Goal: Transaction & Acquisition: Purchase product/service

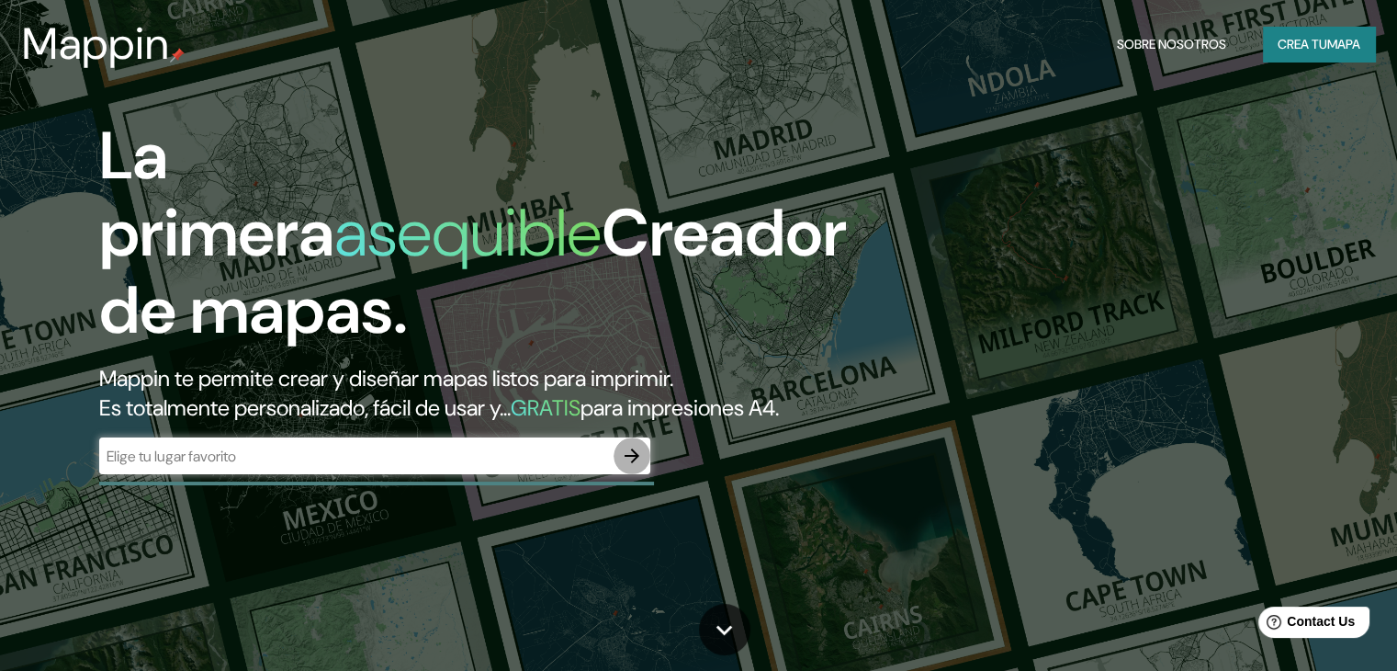
click at [617, 474] on button "button" at bounding box center [632, 455] width 37 height 37
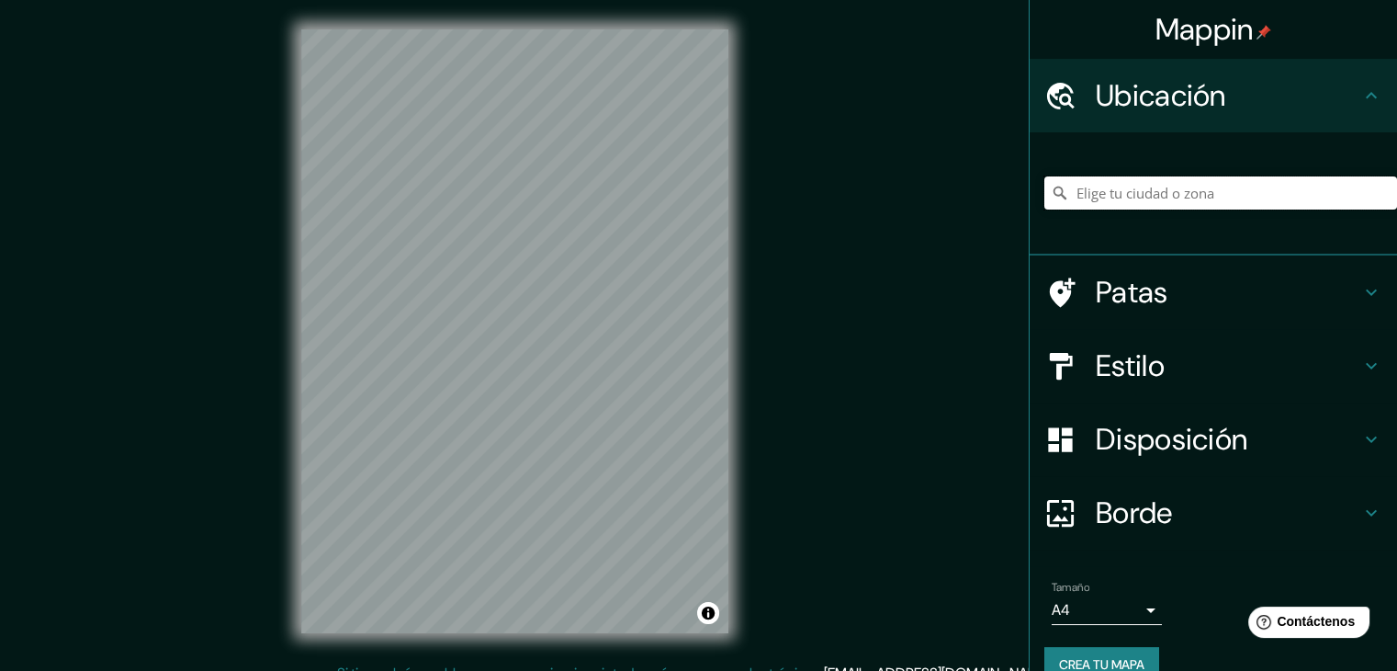
click at [1155, 177] on input "Elige tu ciudad o zona" at bounding box center [1220, 192] width 353 height 33
click at [1152, 184] on input "Elige tu ciudad o zona" at bounding box center [1220, 192] width 353 height 33
click at [1112, 196] on input "Elige tu ciudad o zona" at bounding box center [1220, 192] width 353 height 33
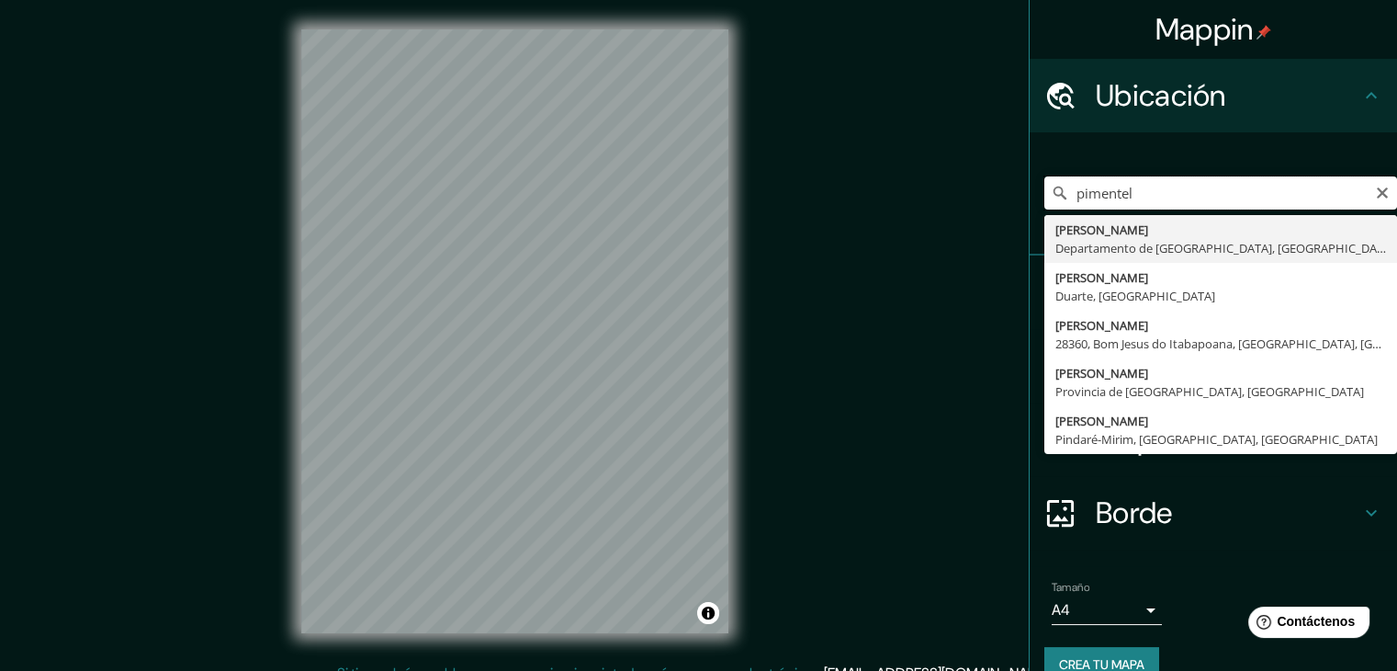
type input "pimentel"
click at [919, 314] on div "Mappin Ubicación [PERSON_NAME] Departamento de [GEOGRAPHIC_DATA], [GEOGRAPHIC_D…" at bounding box center [698, 346] width 1397 height 692
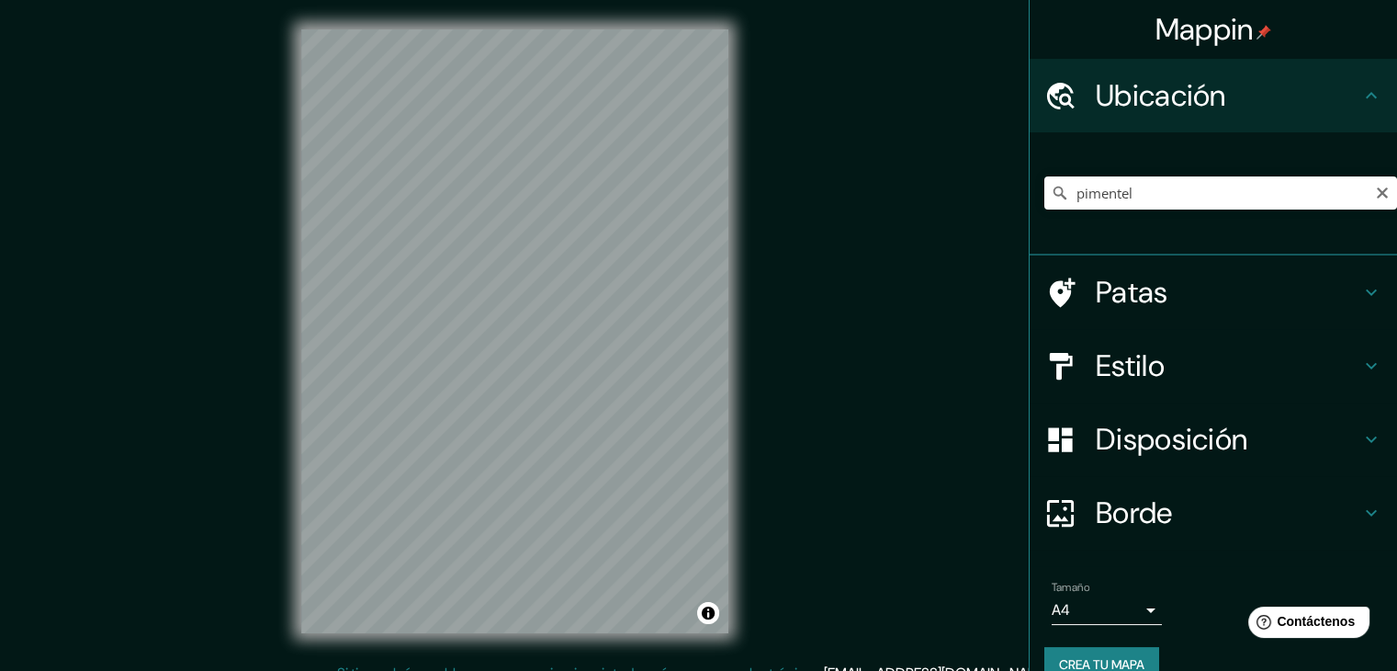
click at [1157, 373] on h4 "Estilo" at bounding box center [1228, 365] width 265 height 37
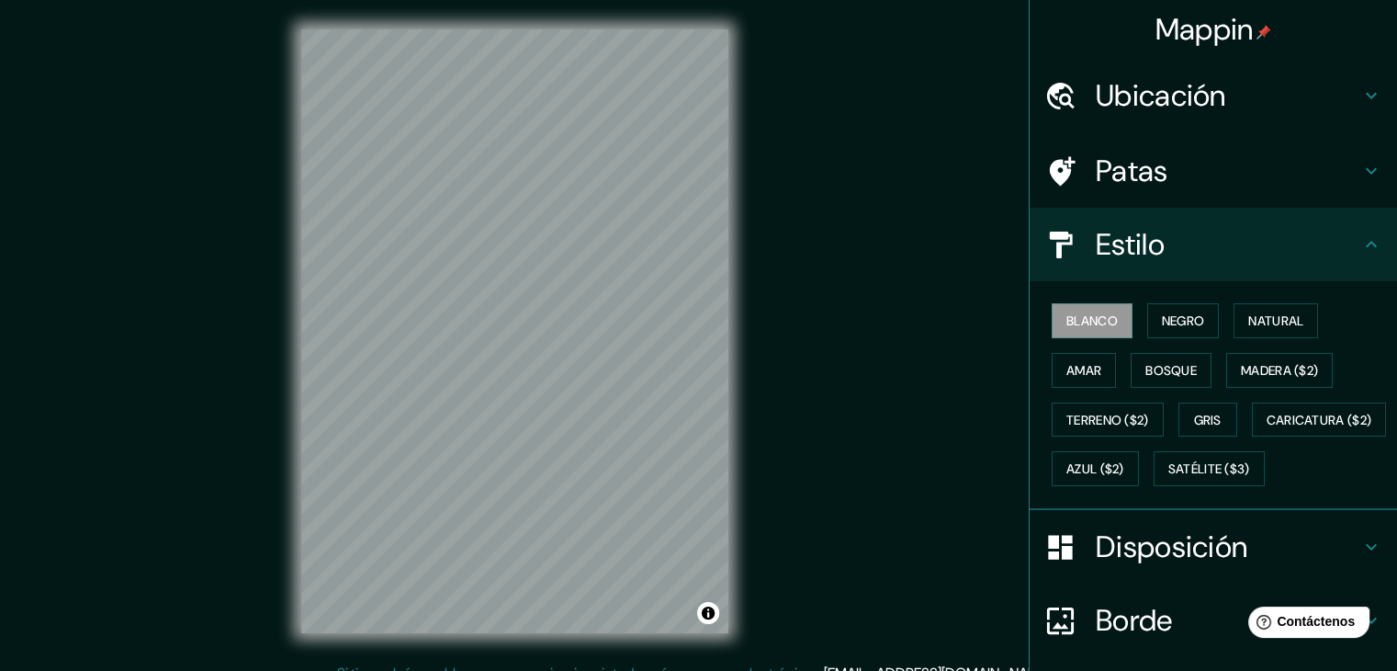
click at [987, 119] on div "Mappin Ubicación [PERSON_NAME] Departamento de [GEOGRAPHIC_DATA], [GEOGRAPHIC_D…" at bounding box center [698, 346] width 1397 height 692
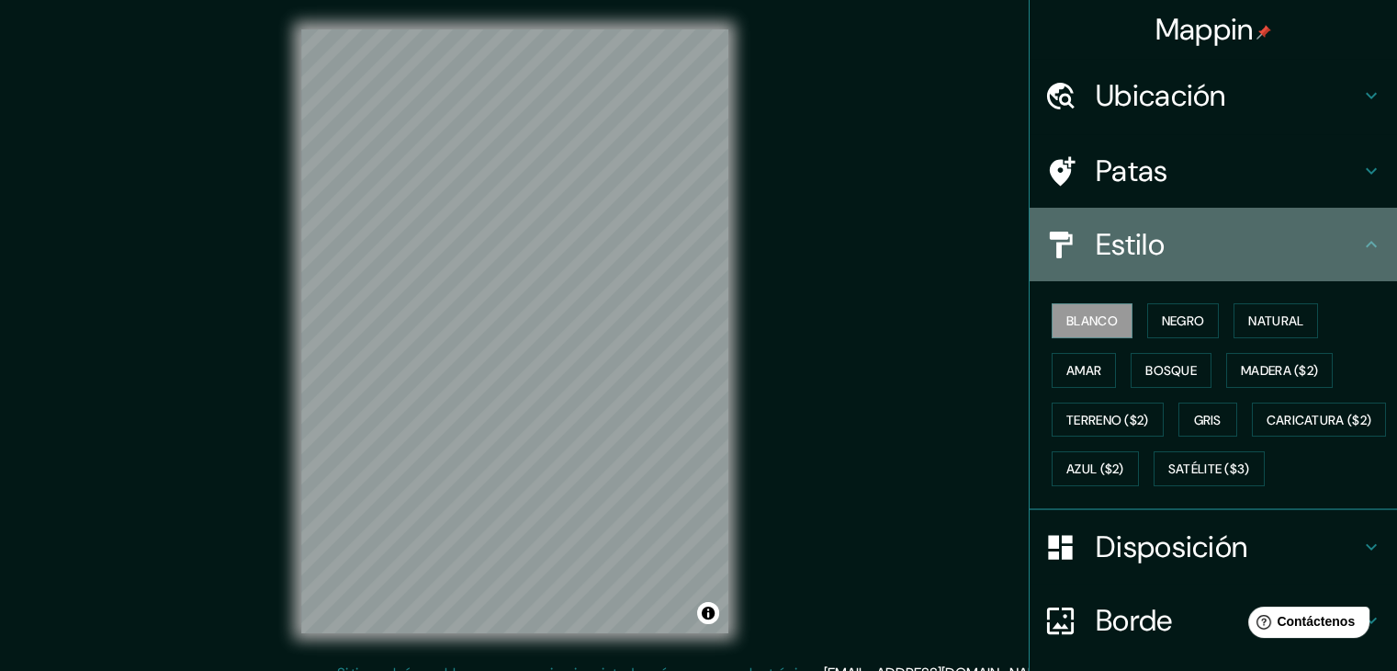
click at [1062, 242] on div at bounding box center [1069, 245] width 51 height 32
click at [1360, 242] on icon at bounding box center [1371, 244] width 22 height 22
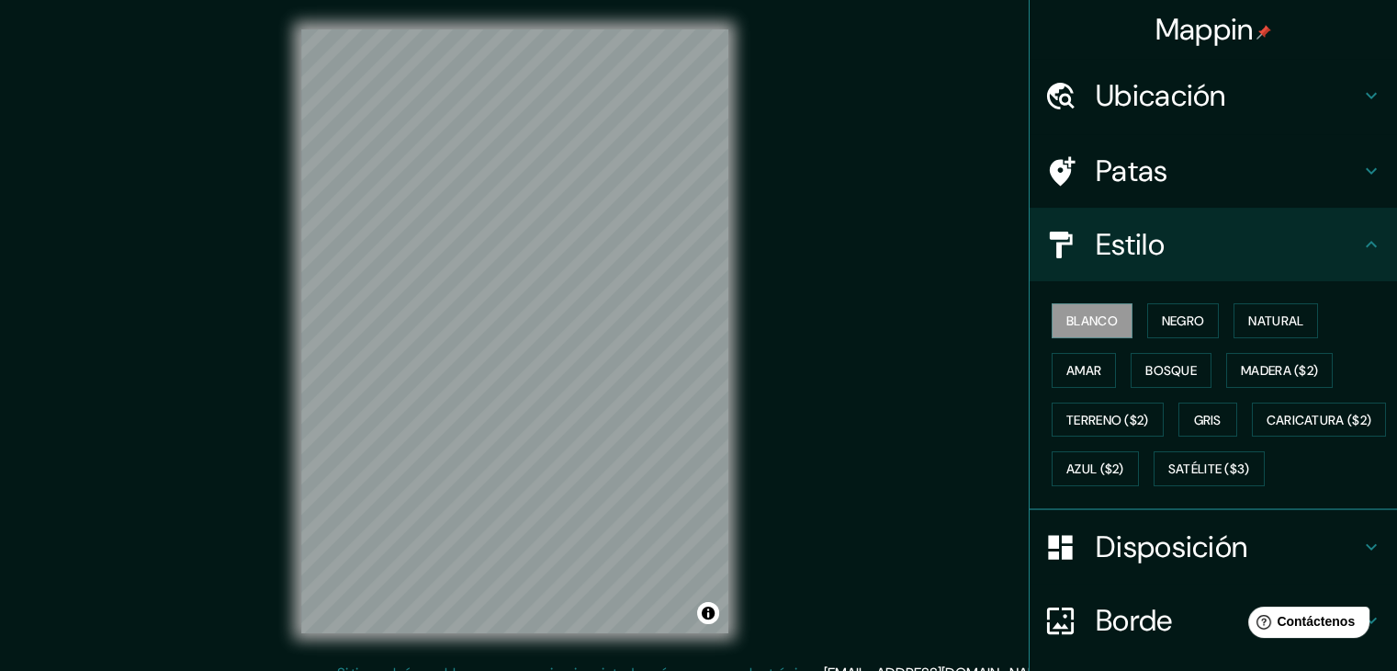
click at [1360, 245] on icon at bounding box center [1371, 244] width 22 height 22
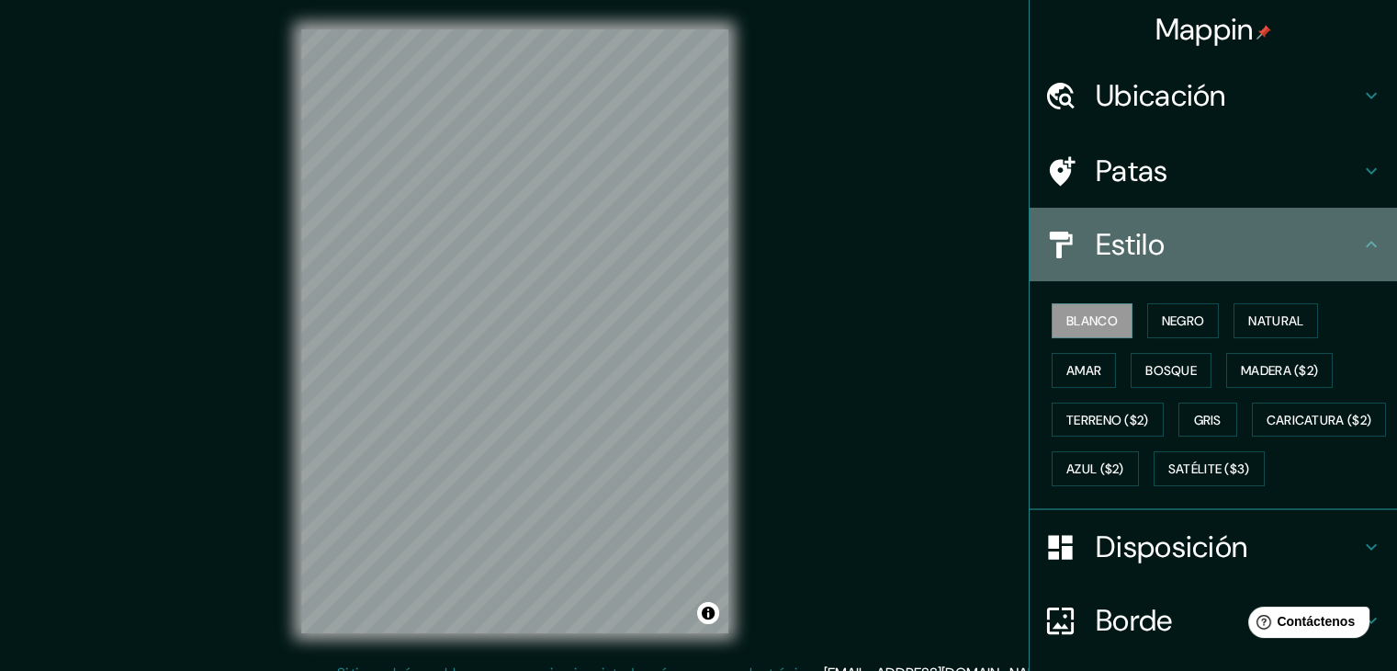
click at [1360, 245] on icon at bounding box center [1371, 244] width 22 height 22
click at [1360, 244] on icon at bounding box center [1371, 244] width 22 height 22
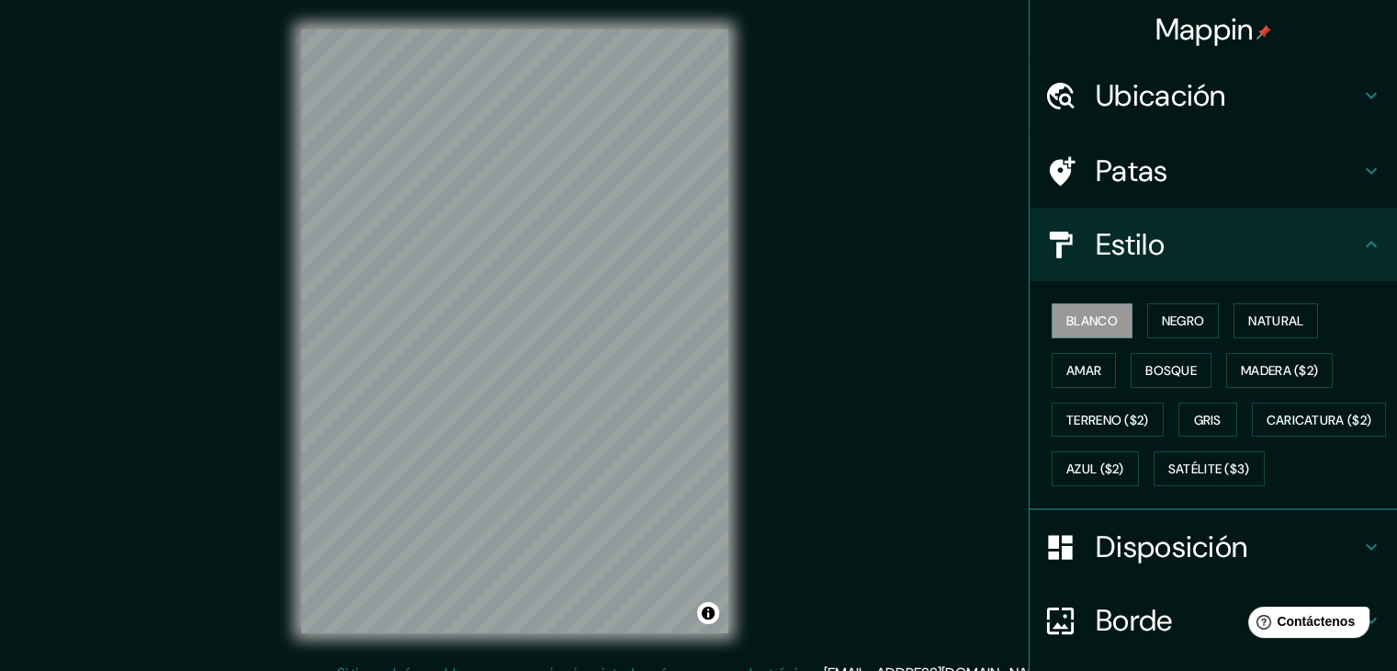
click at [1360, 244] on icon at bounding box center [1371, 244] width 22 height 22
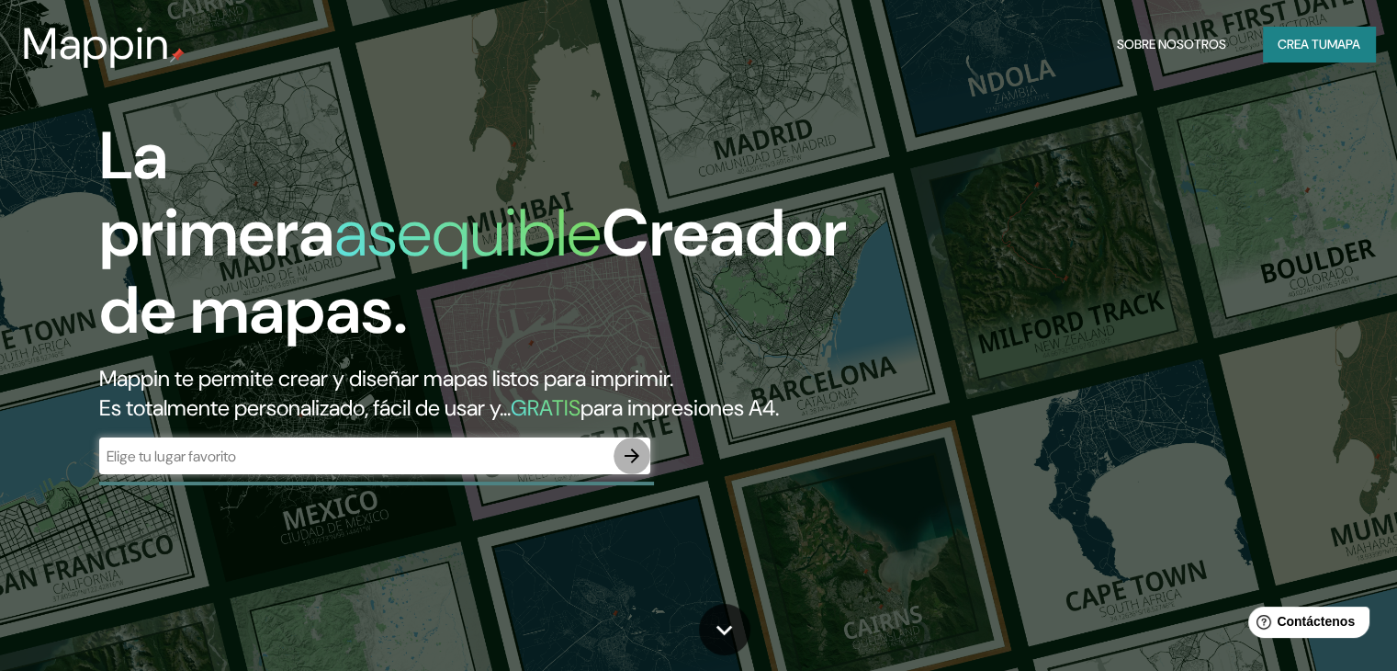
click at [623, 467] on icon "button" at bounding box center [632, 456] width 22 height 22
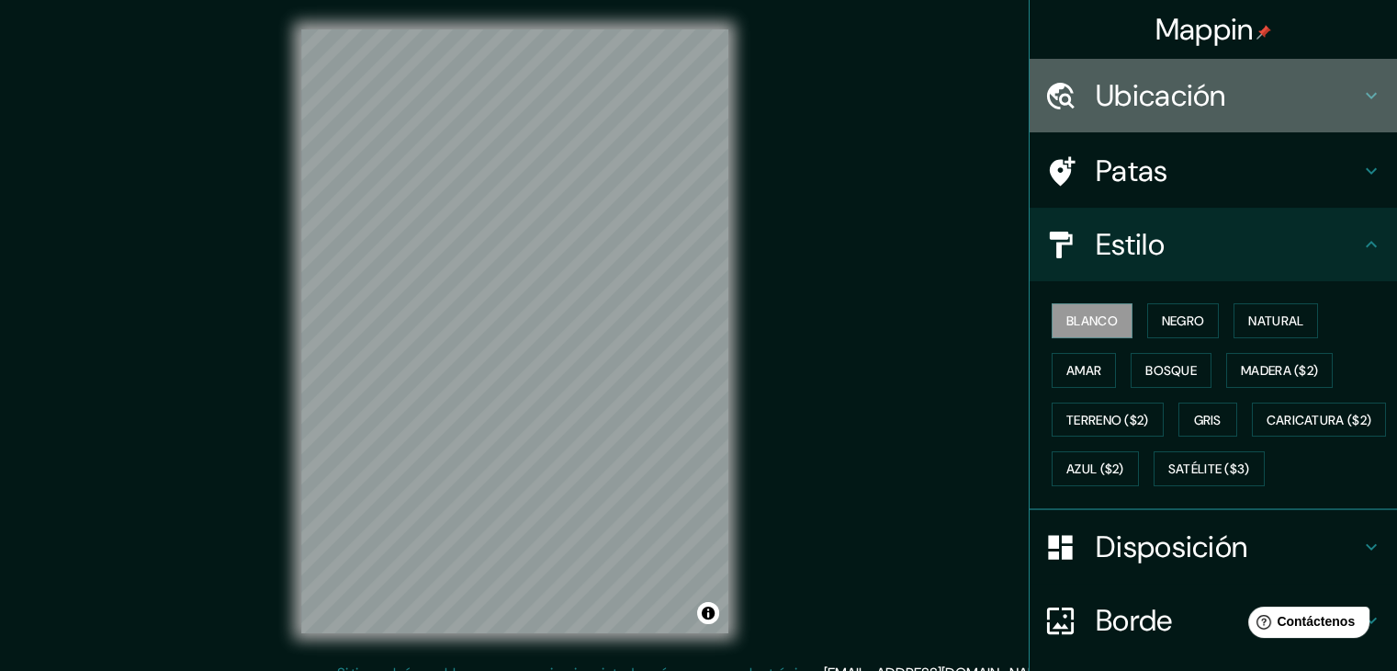
click at [1165, 104] on font "Ubicación" at bounding box center [1161, 95] width 130 height 39
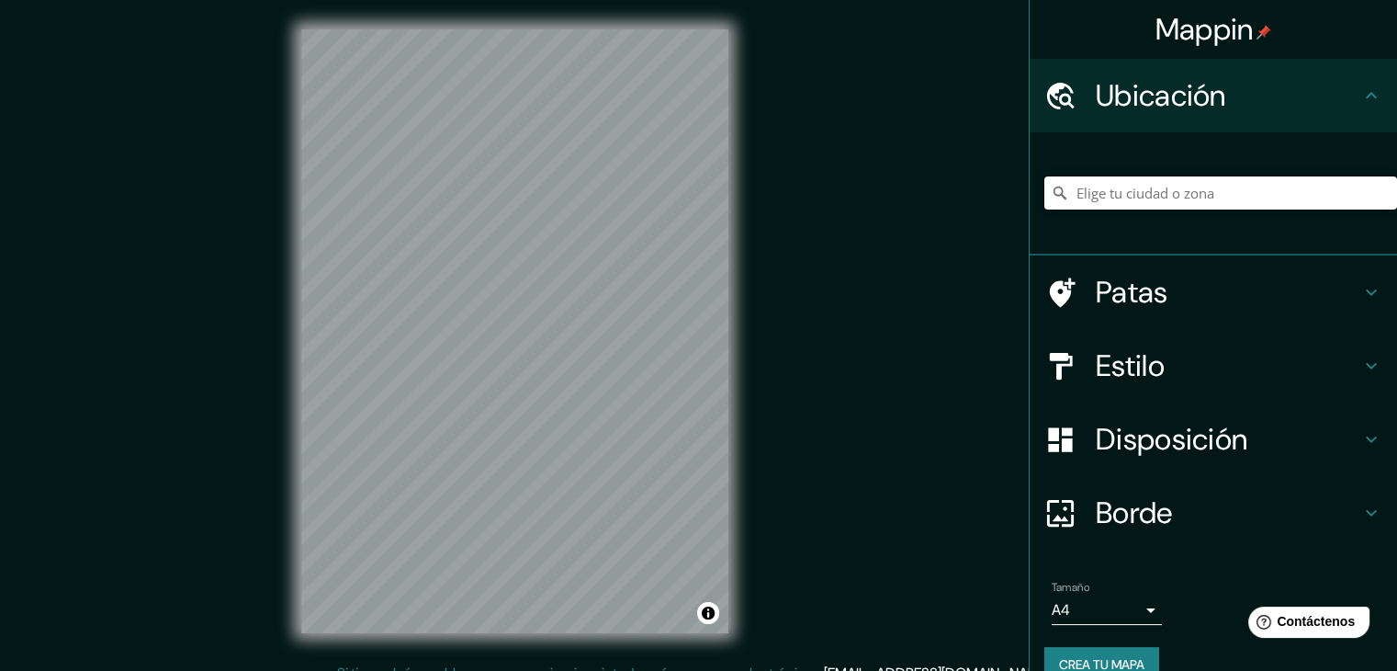
click at [1202, 189] on input "Elige tu ciudad o zona" at bounding box center [1220, 192] width 353 height 33
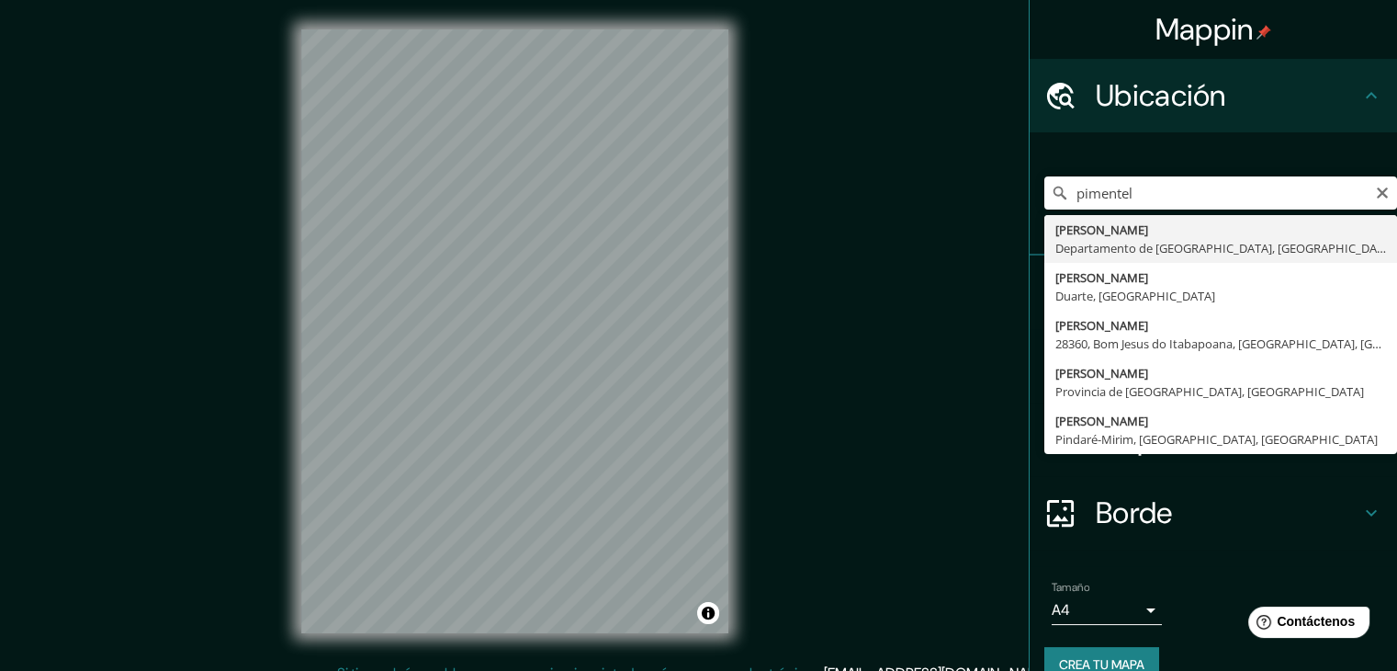
type input "Pimentel, Departamento de Lambayeque, [GEOGRAPHIC_DATA]"
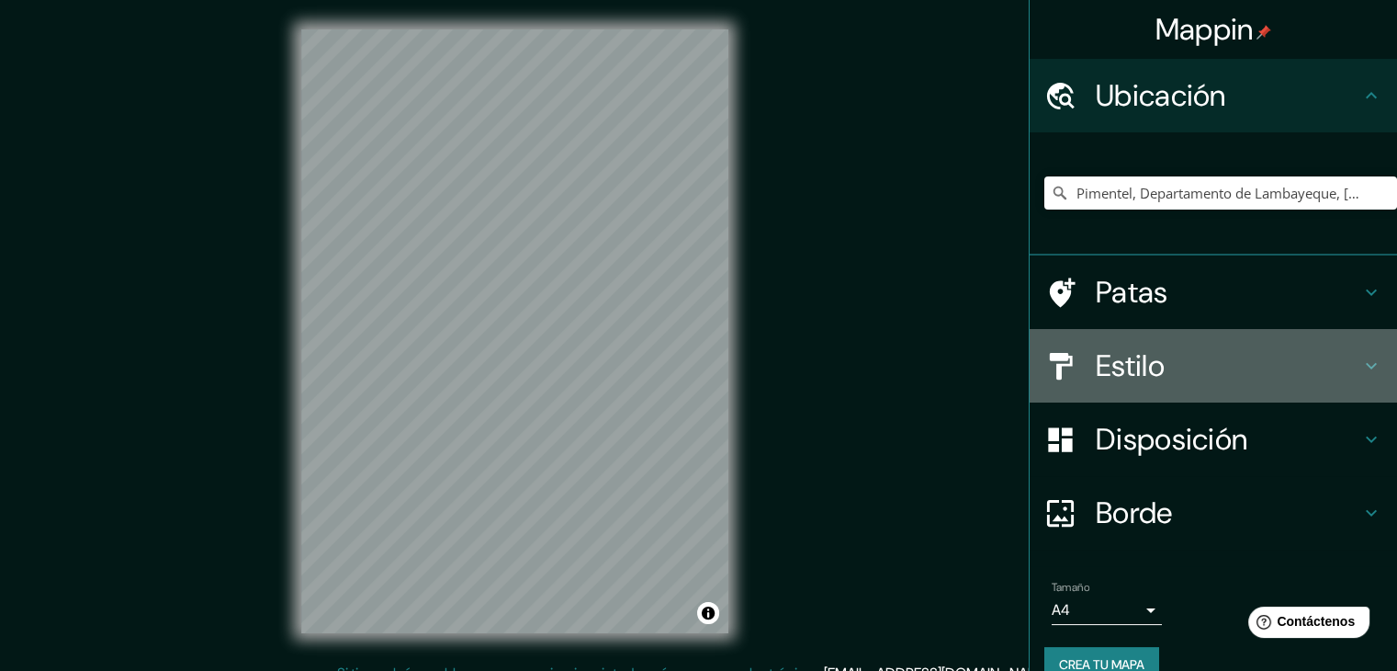
click at [1111, 374] on font "Estilo" at bounding box center [1130, 365] width 69 height 39
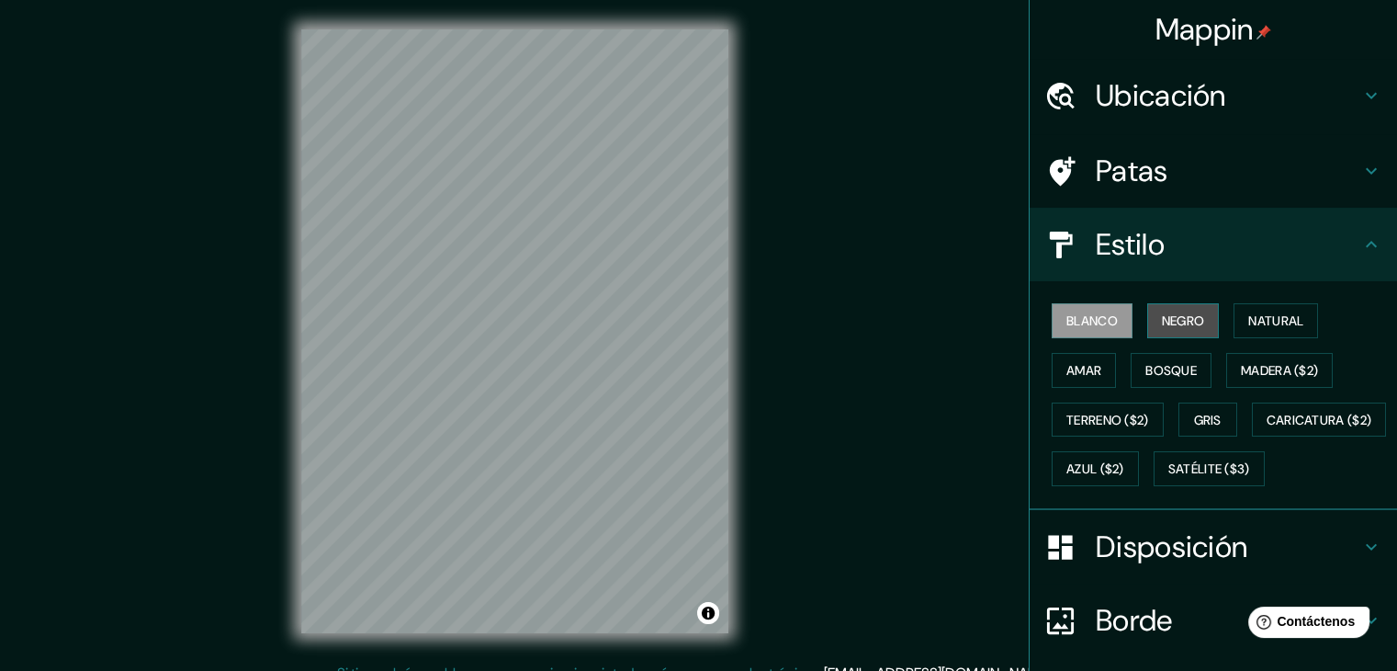
click at [1162, 315] on font "Negro" at bounding box center [1183, 320] width 43 height 17
